Goal: Task Accomplishment & Management: Use online tool/utility

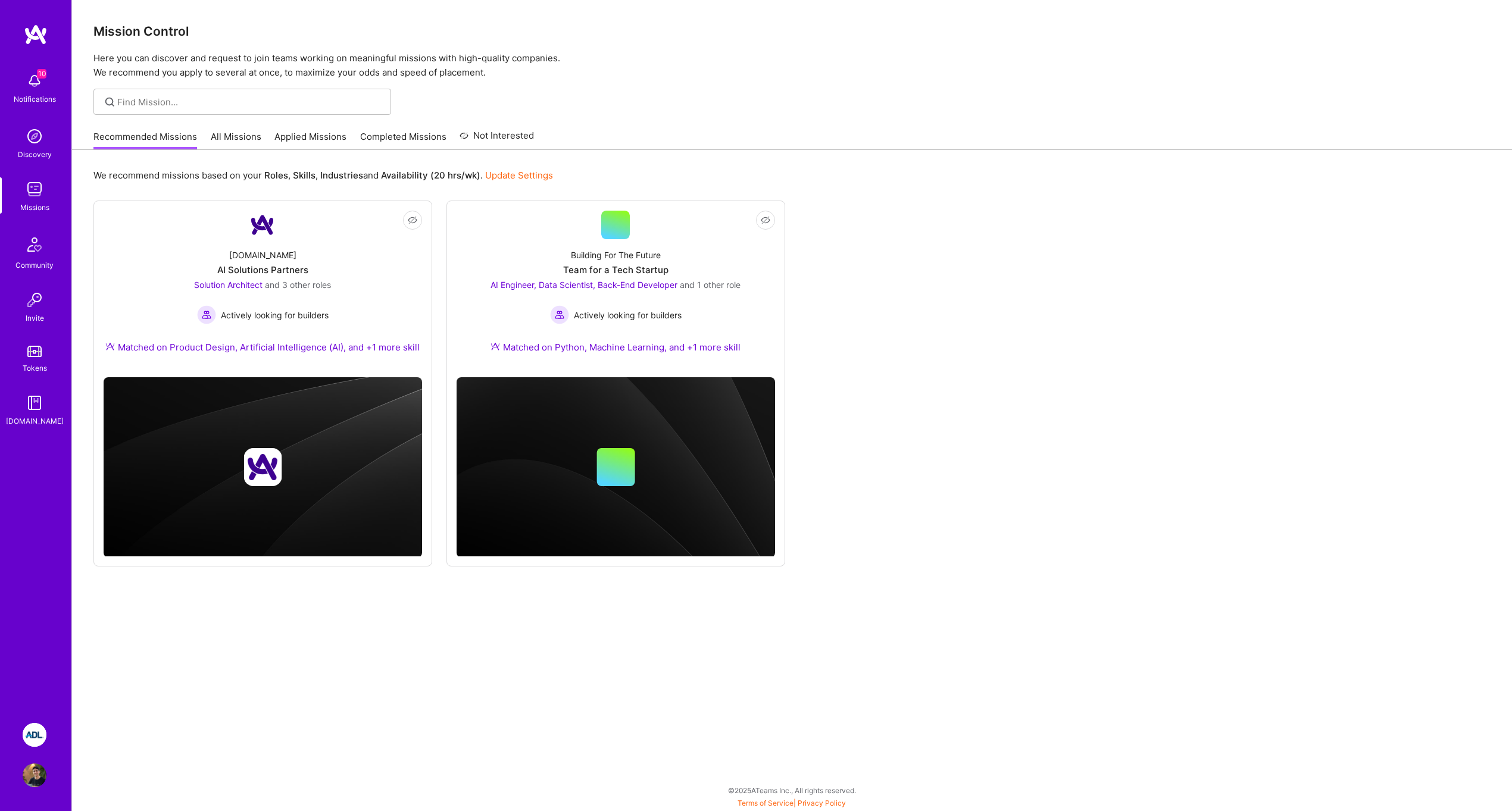
click at [38, 736] on img at bounding box center [34, 734] width 23 height 23
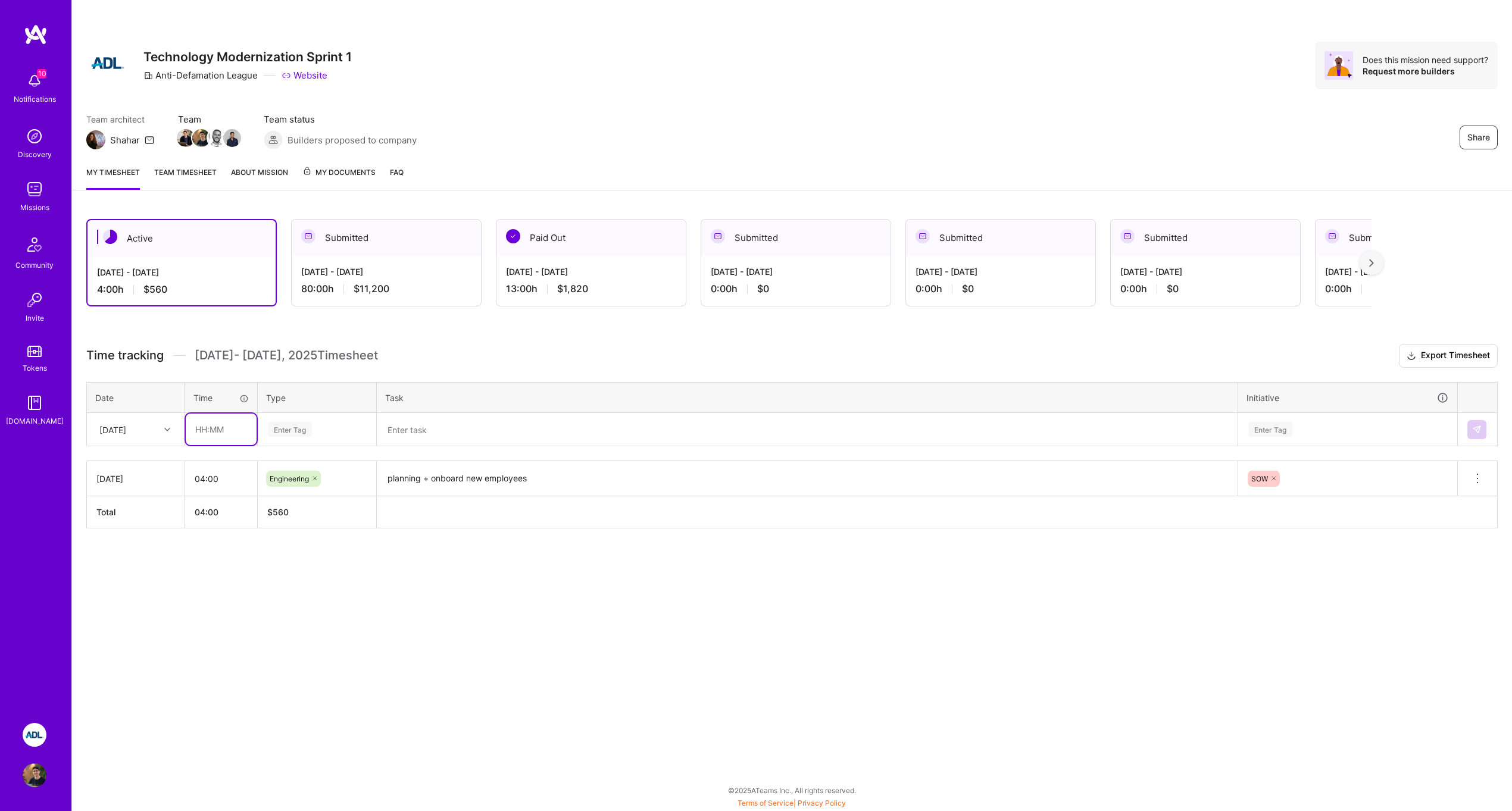
click at [228, 430] on input "text" at bounding box center [220, 429] width 70 height 31
type input "08:00"
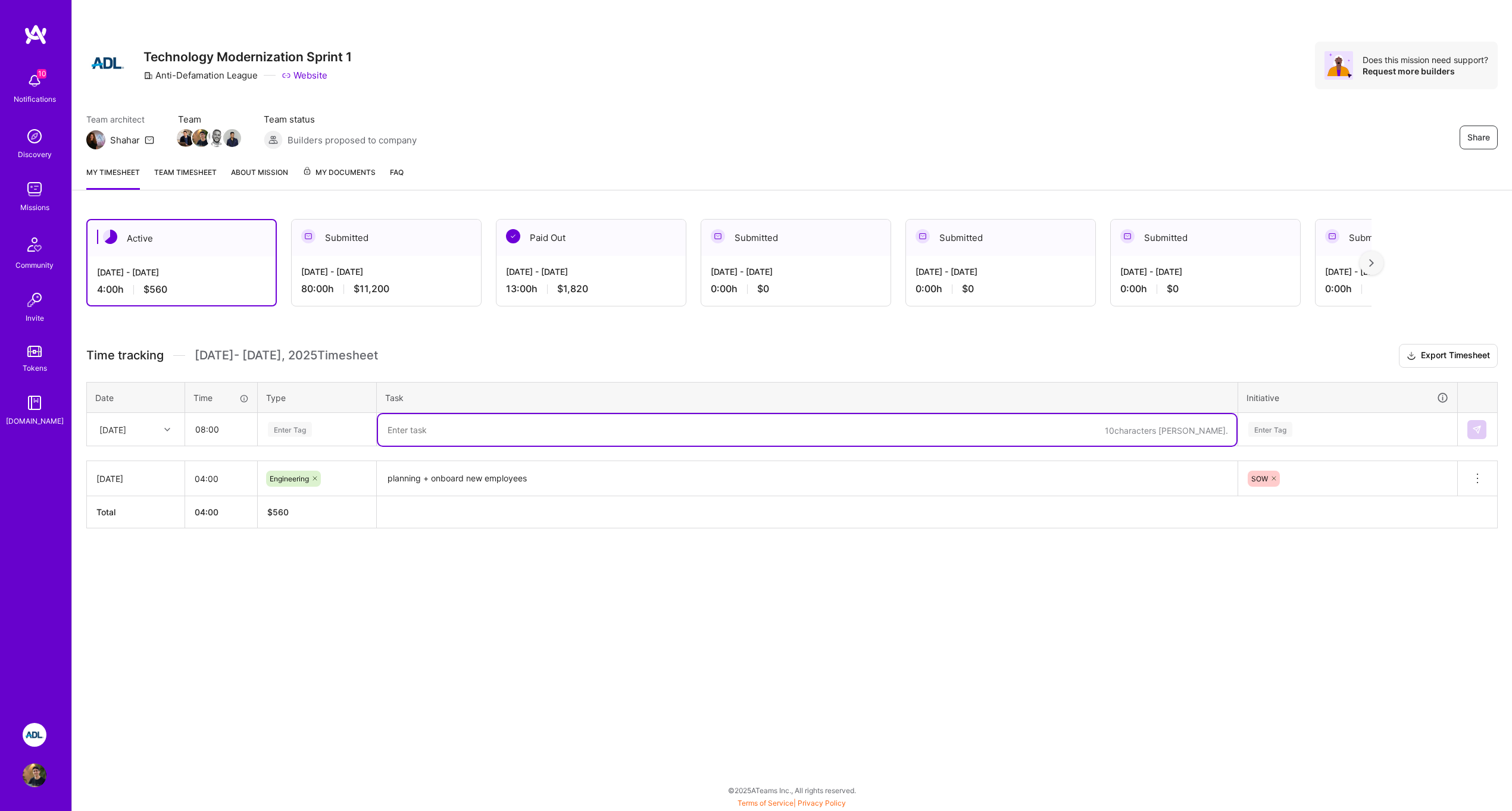
click at [398, 426] on textarea at bounding box center [806, 430] width 859 height 31
click at [304, 435] on div "Enter Tag" at bounding box center [290, 429] width 44 height 18
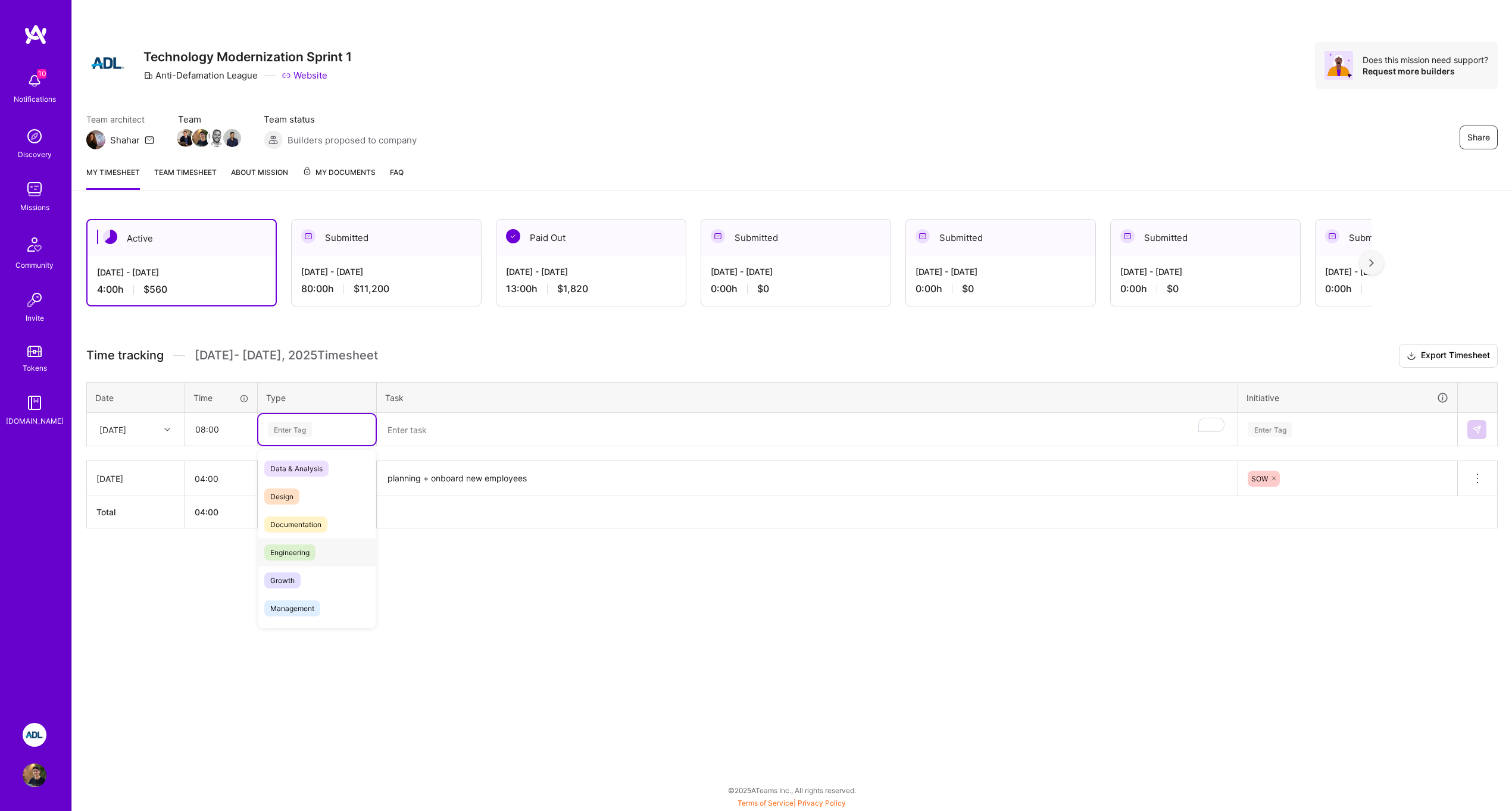
click at [315, 546] on div "Engineering" at bounding box center [317, 553] width 117 height 28
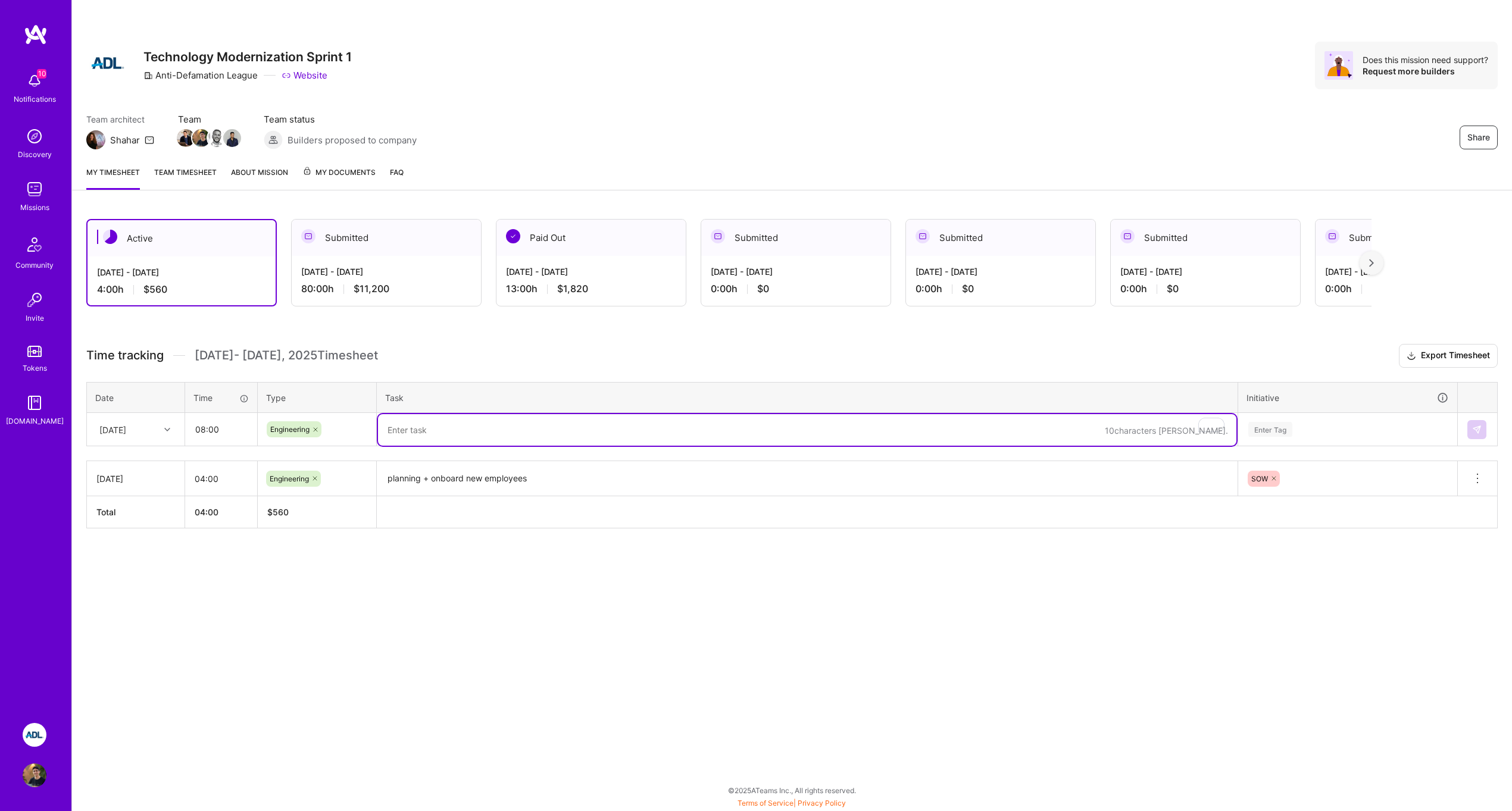
click at [413, 437] on textarea "To enrich screen reader interactions, please activate Accessibility in Grammarl…" at bounding box center [806, 430] width 859 height 31
type textarea "display instagram media images"
click at [1280, 446] on div "Time tracking [DATE] - [DATE] Timesheet Export Timesheet Date Time Type Task In…" at bounding box center [792, 436] width 1411 height 184
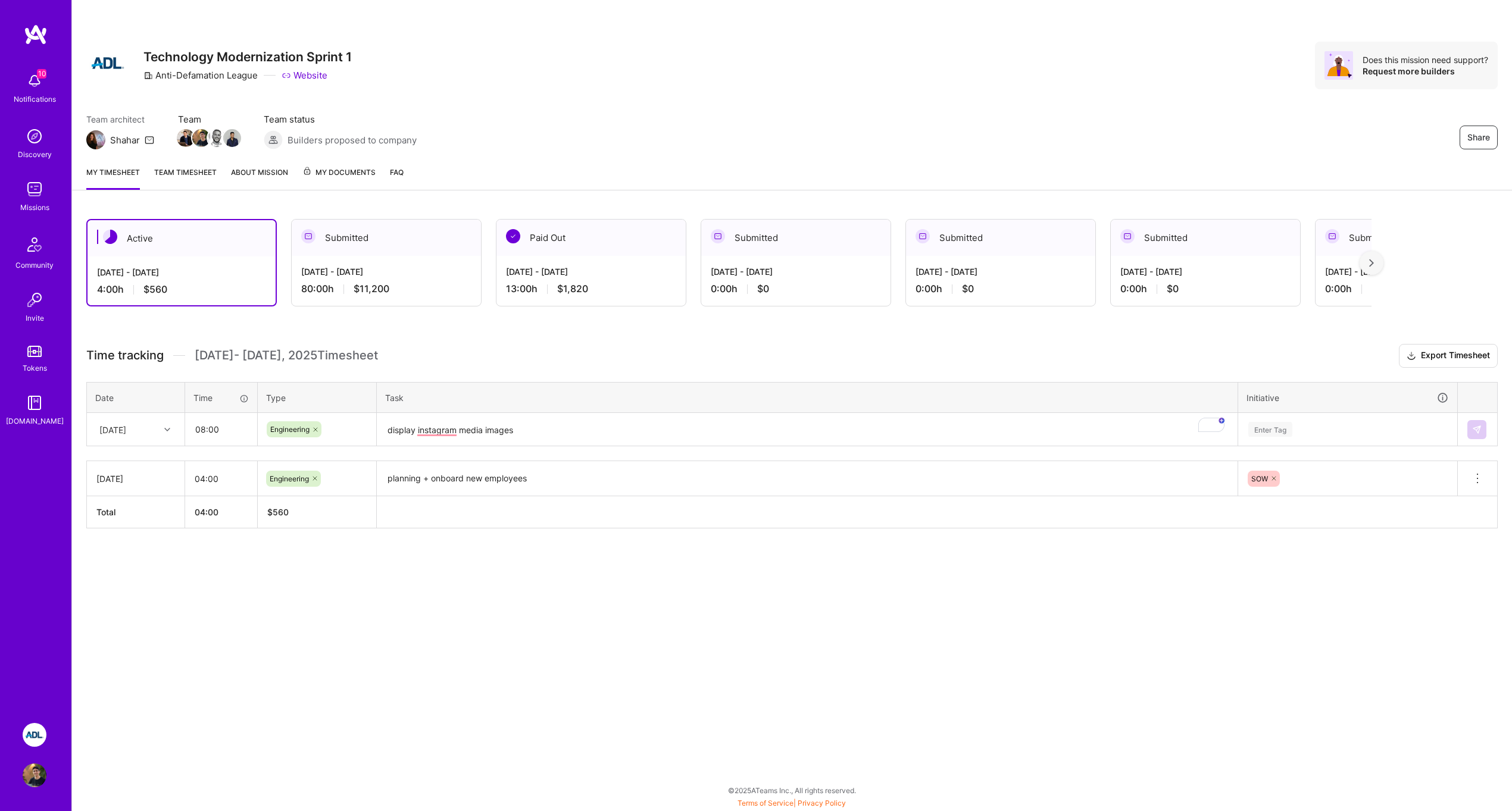
click at [1280, 426] on div "Enter Tag" at bounding box center [1270, 429] width 44 height 18
click at [1276, 516] on div "SOW Hide" at bounding box center [1348, 522] width 217 height 28
click at [1476, 431] on img at bounding box center [1476, 429] width 10 height 10
